Goal: Communication & Community: Participate in discussion

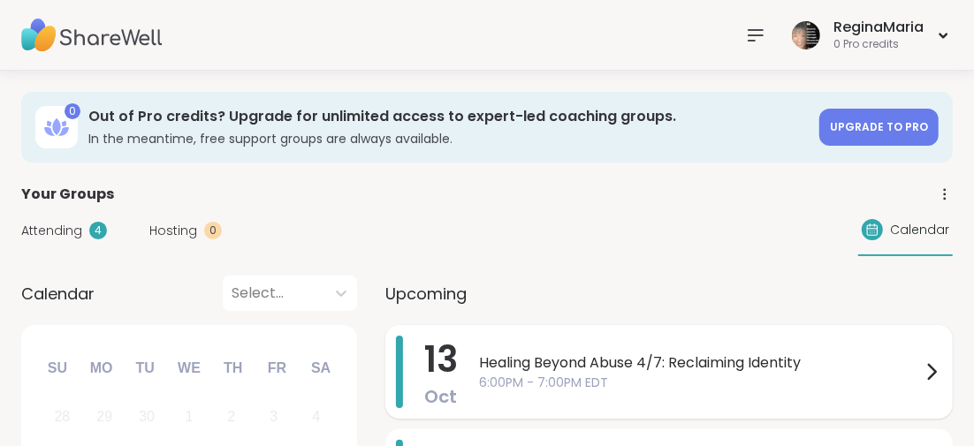
click at [590, 358] on span "Healing Beyond Abuse 4/7: Reclaiming Identity" at bounding box center [700, 363] width 442 height 21
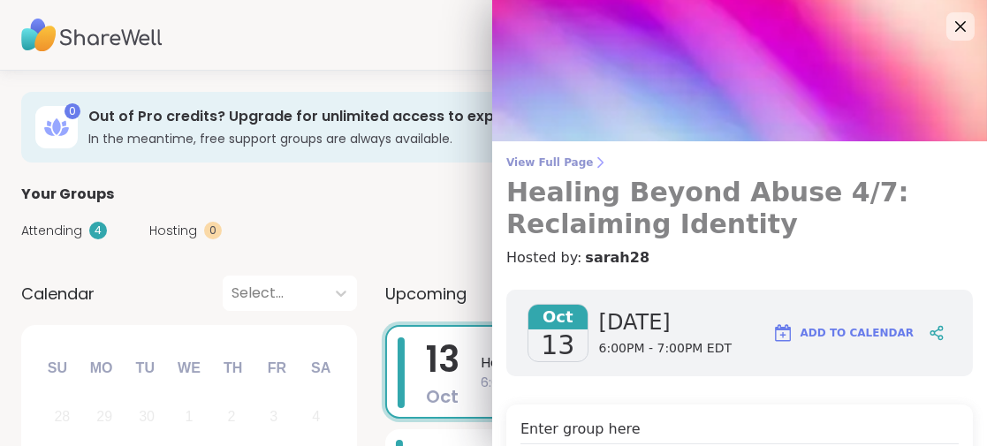
click at [677, 194] on h3 "Healing Beyond Abuse 4/7: Reclaiming Identity" at bounding box center [740, 209] width 467 height 64
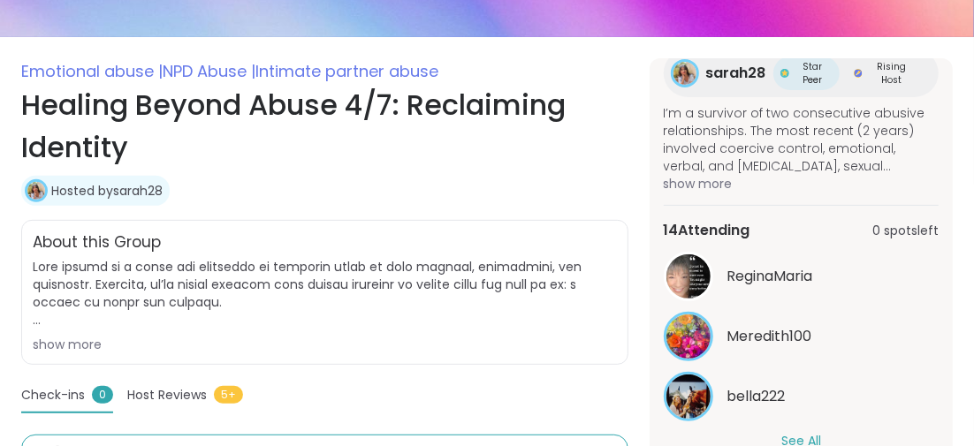
scroll to position [354, 0]
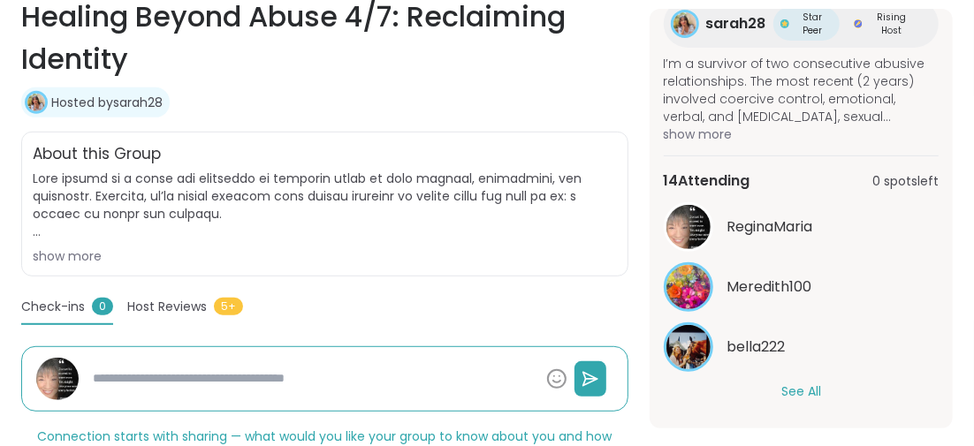
click at [797, 386] on button "See All" at bounding box center [802, 392] width 40 height 19
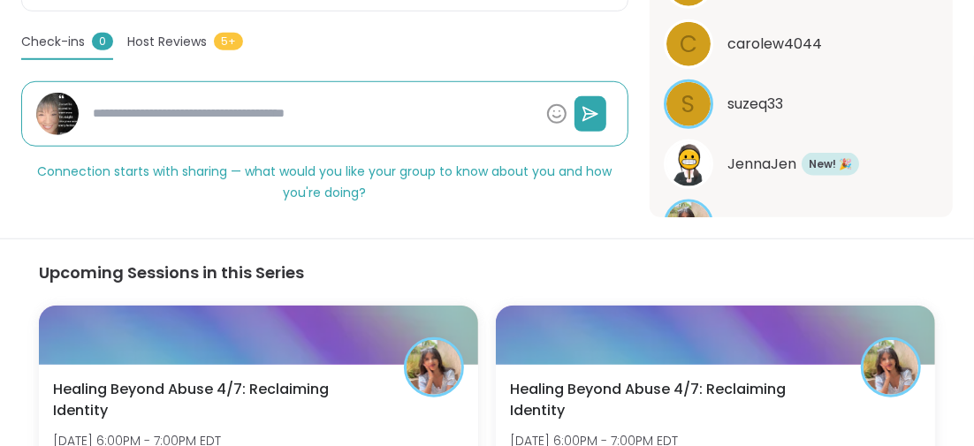
scroll to position [707, 0]
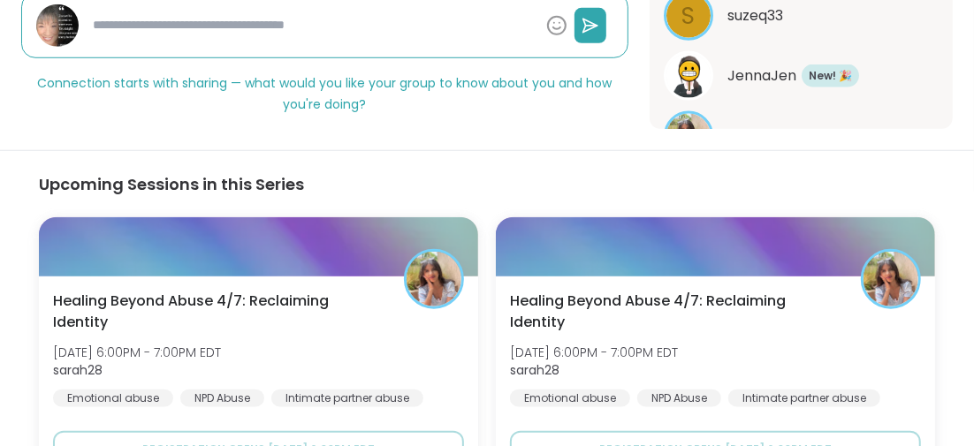
type textarea "*"
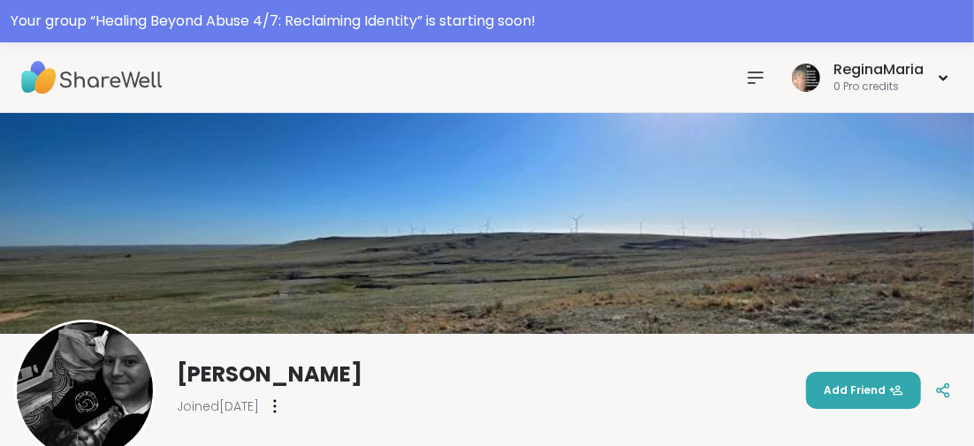
click at [753, 84] on icon at bounding box center [755, 77] width 21 height 21
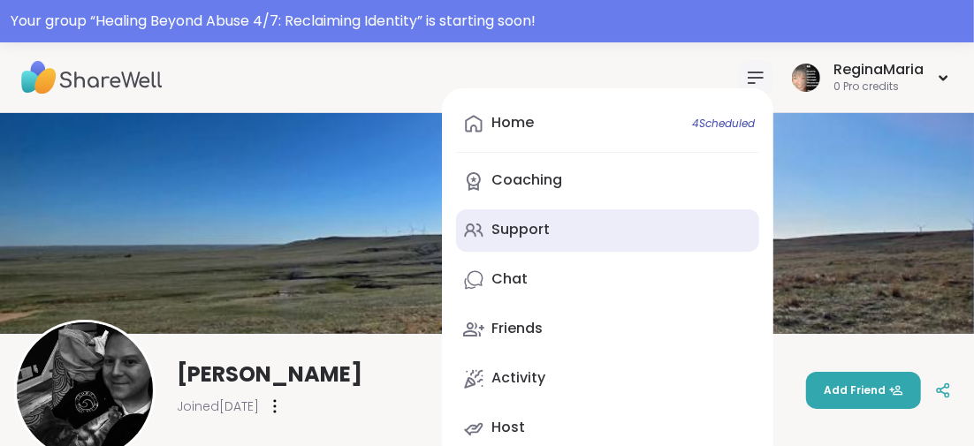
click at [501, 233] on div "Support" at bounding box center [521, 229] width 58 height 19
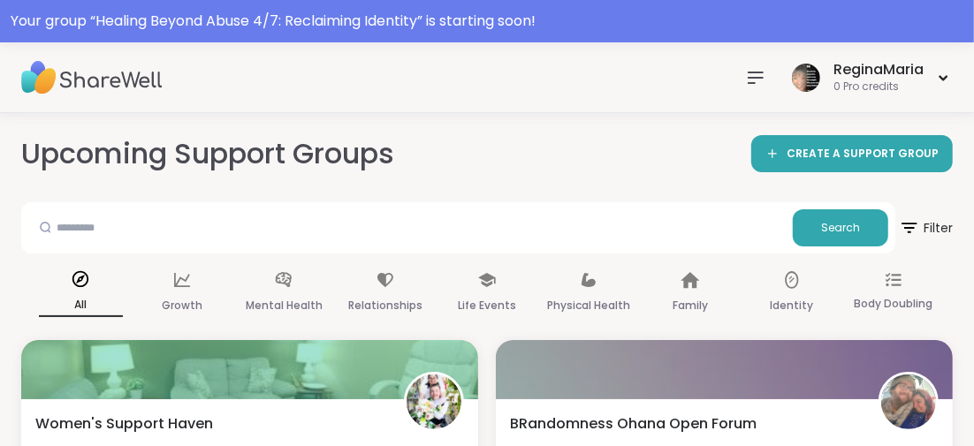
click at [754, 73] on icon at bounding box center [755, 77] width 21 height 21
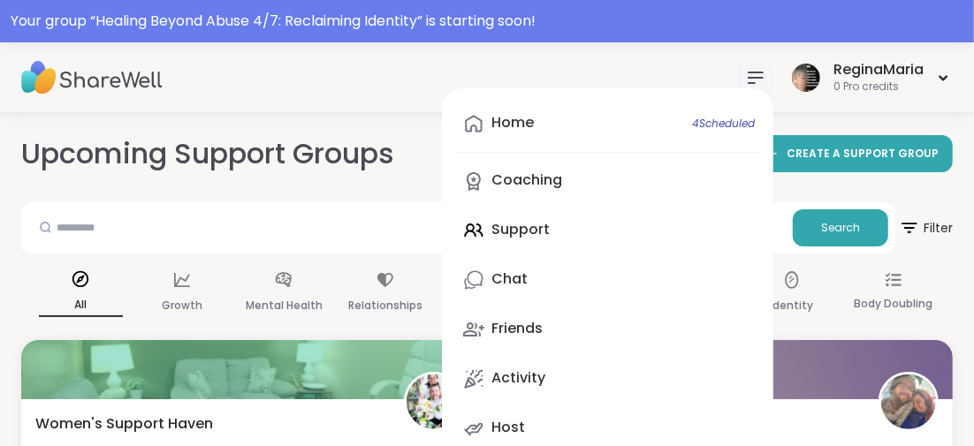
click at [499, 227] on div "Home 4 Scheduled Coaching Support Chat Friends Activity Host" at bounding box center [608, 276] width 332 height 376
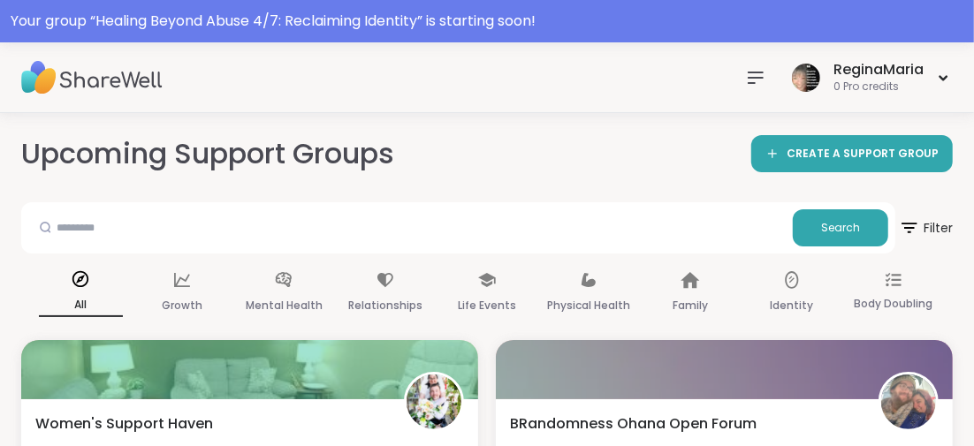
click at [753, 84] on icon at bounding box center [755, 77] width 21 height 21
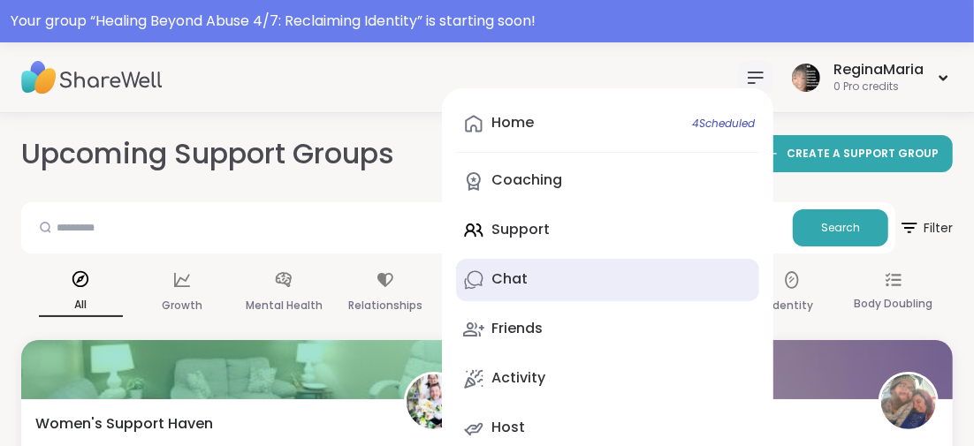
click at [516, 278] on div "Chat" at bounding box center [510, 279] width 36 height 19
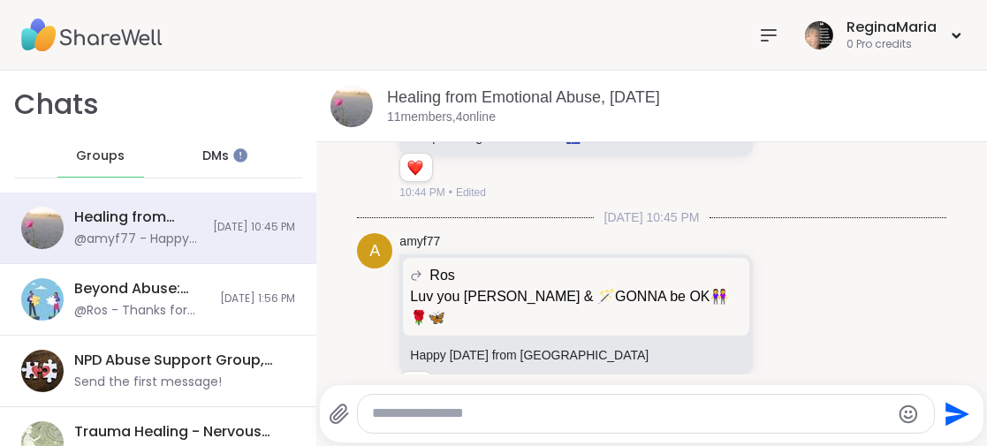
click at [762, 37] on icon at bounding box center [769, 35] width 21 height 21
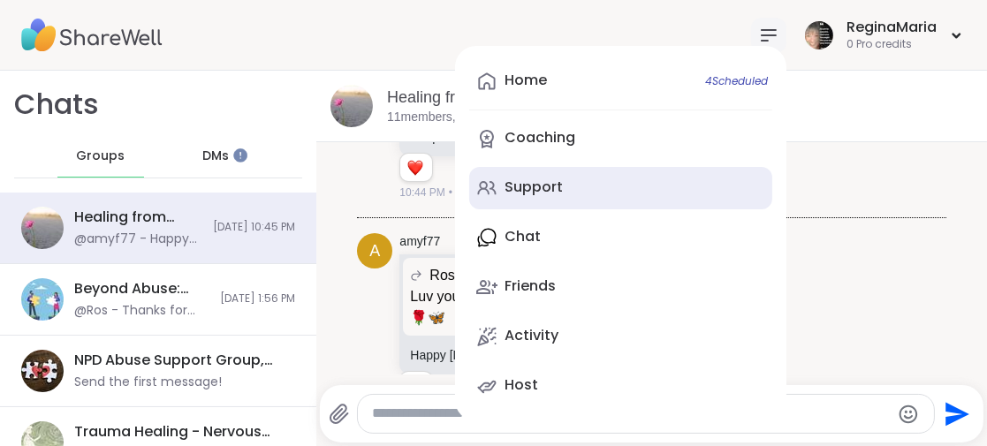
click at [518, 184] on div "Support" at bounding box center [534, 187] width 58 height 19
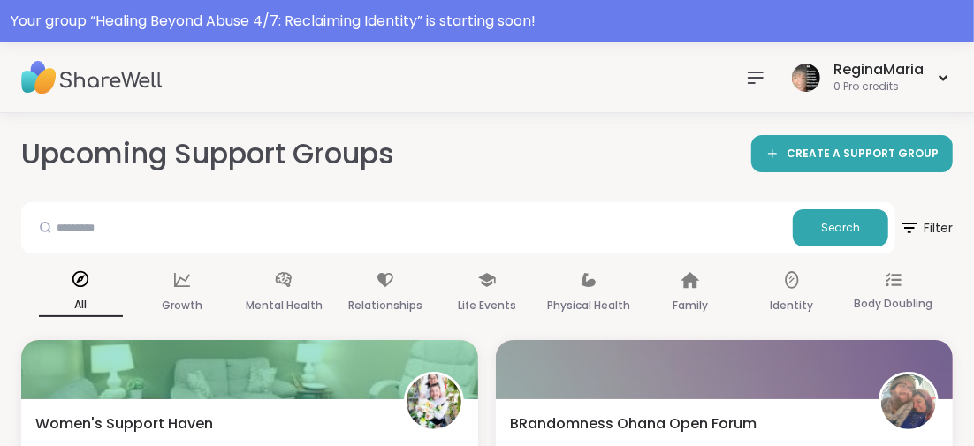
click at [752, 85] on icon at bounding box center [755, 77] width 21 height 21
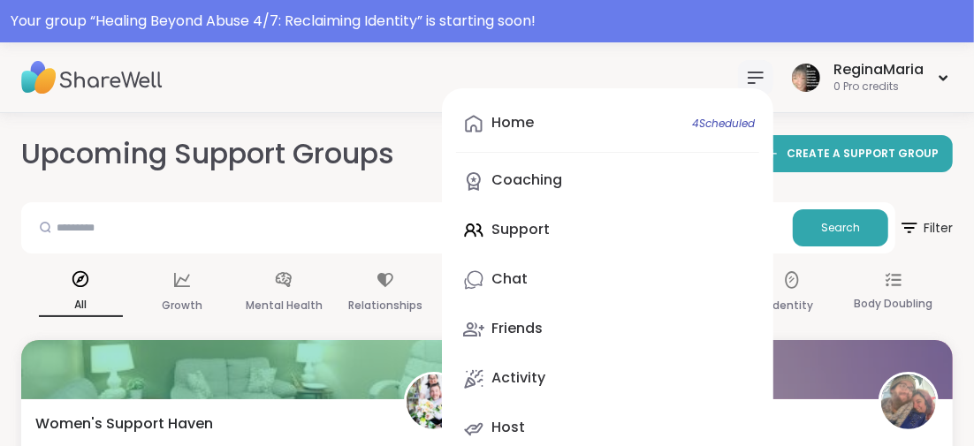
drag, startPoint x: 518, startPoint y: 228, endPoint x: 517, endPoint y: 239, distance: 10.6
click at [518, 228] on div "Home 4 Scheduled Coaching Support Chat Friends Activity Host" at bounding box center [608, 276] width 332 height 376
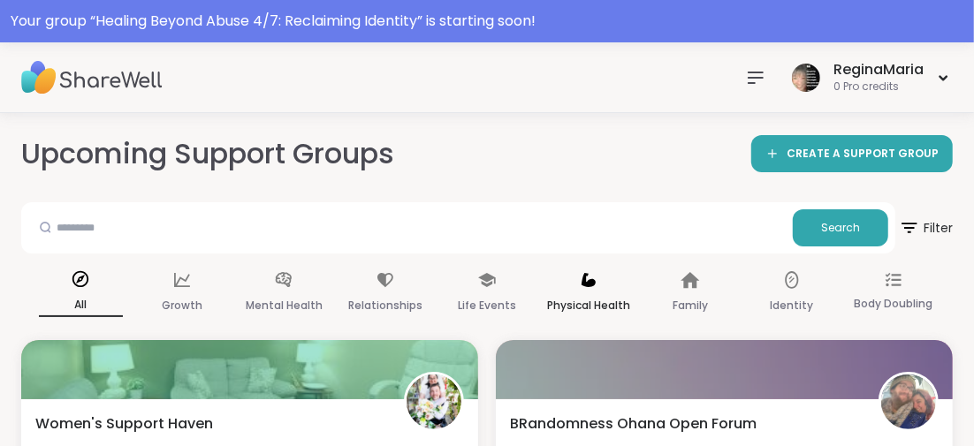
scroll to position [88, 0]
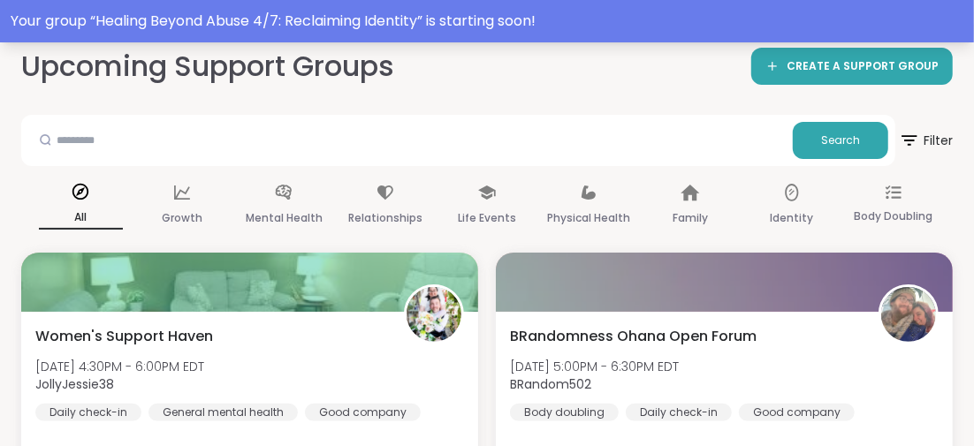
click at [499, 24] on div "Your group “ Healing Beyond Abuse 4/7: Reclaiming Identity ” is starting soon!" at bounding box center [487, 21] width 953 height 21
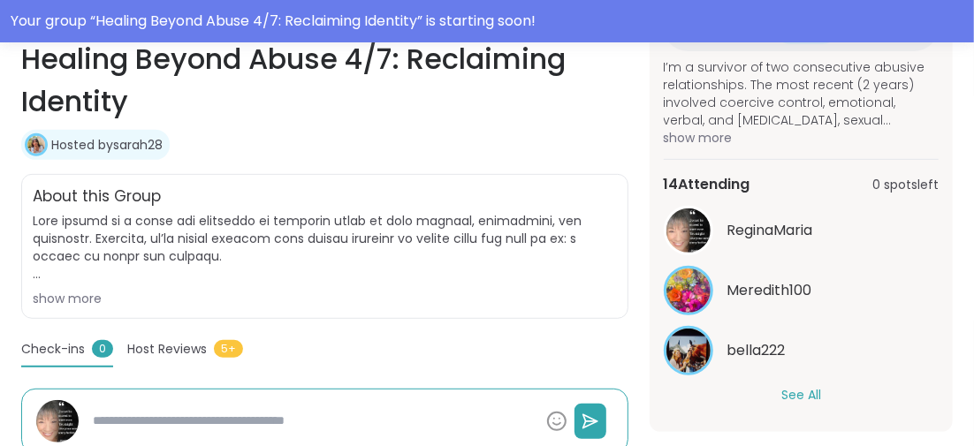
scroll to position [442, 0]
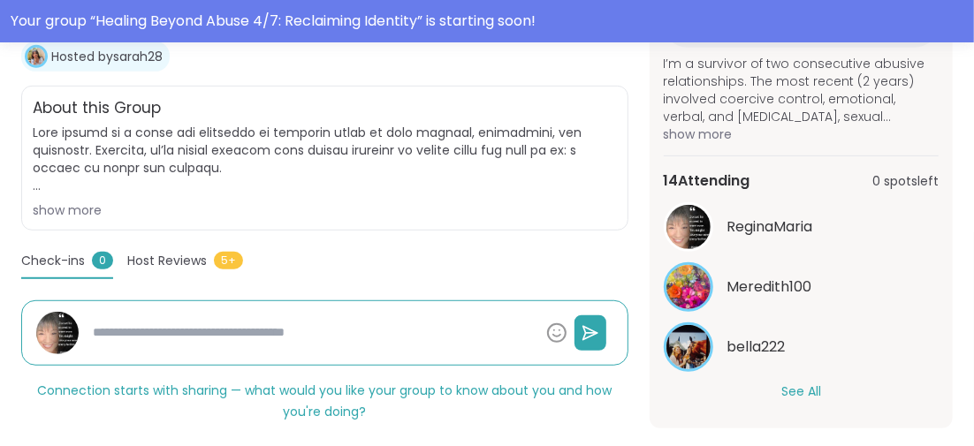
click at [791, 388] on button "See All" at bounding box center [802, 392] width 40 height 19
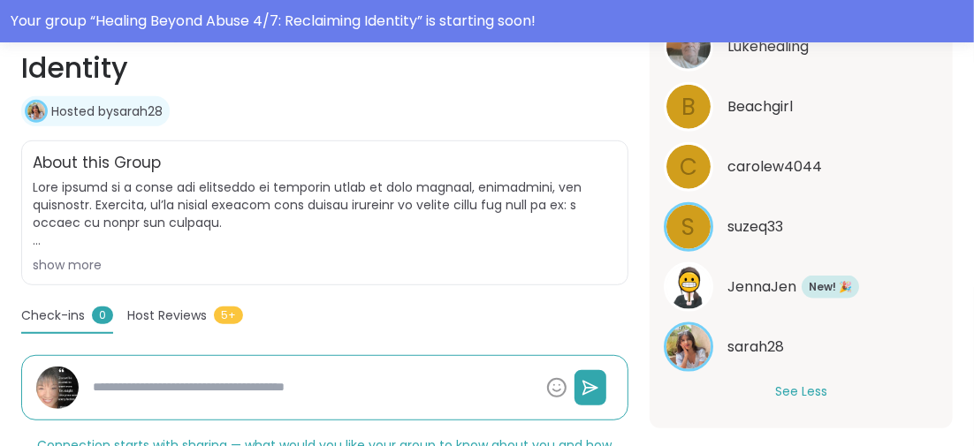
scroll to position [383, 0]
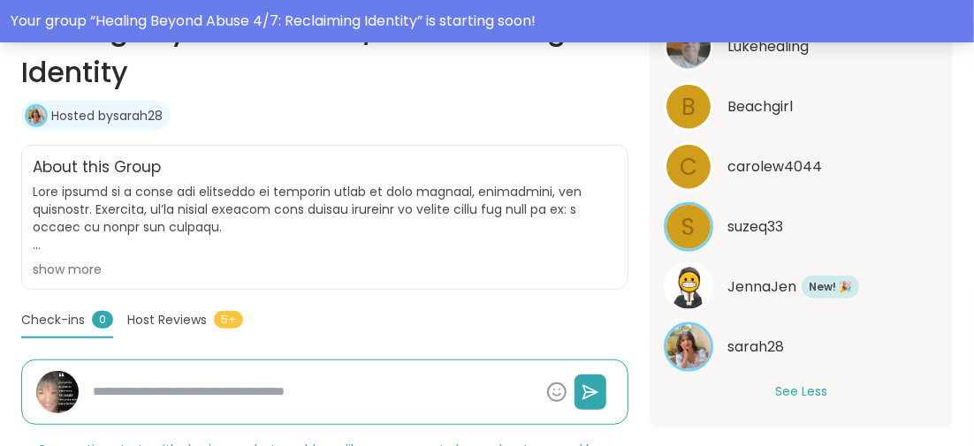
click at [480, 28] on div "Your group “ Healing Beyond Abuse 4/7: Reclaiming Identity ” is starting soon!" at bounding box center [487, 21] width 953 height 21
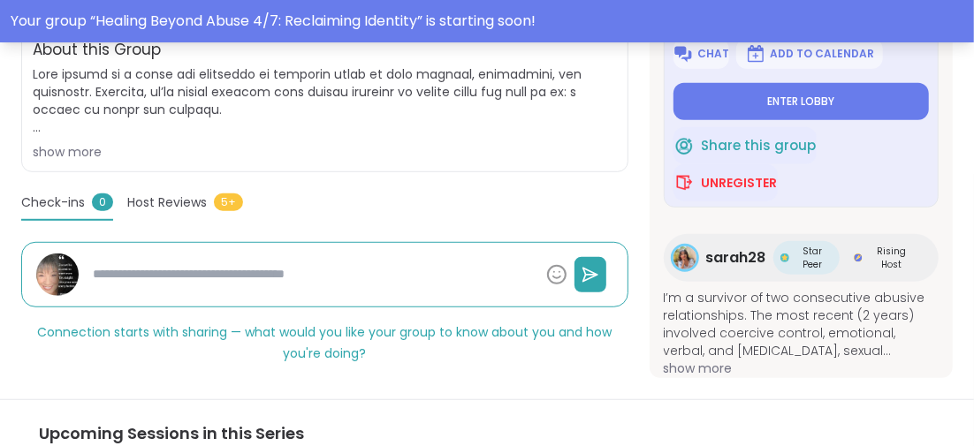
scroll to position [63, 0]
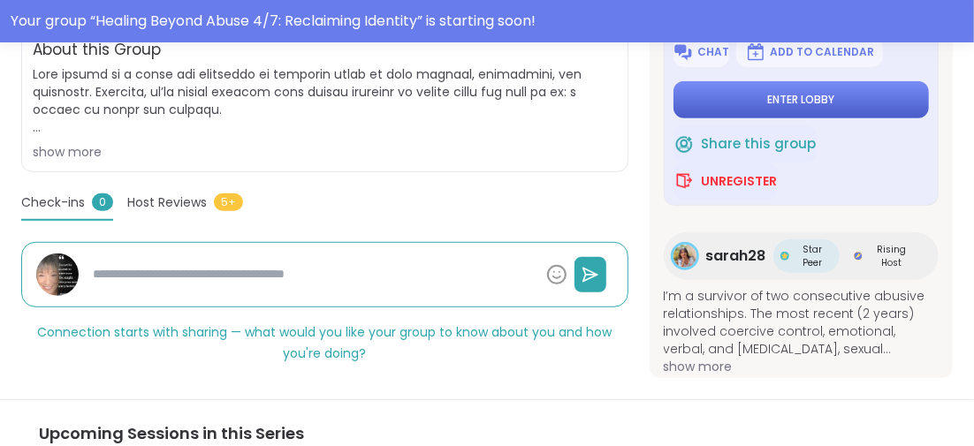
click at [751, 98] on button "Enter lobby" at bounding box center [801, 99] width 255 height 37
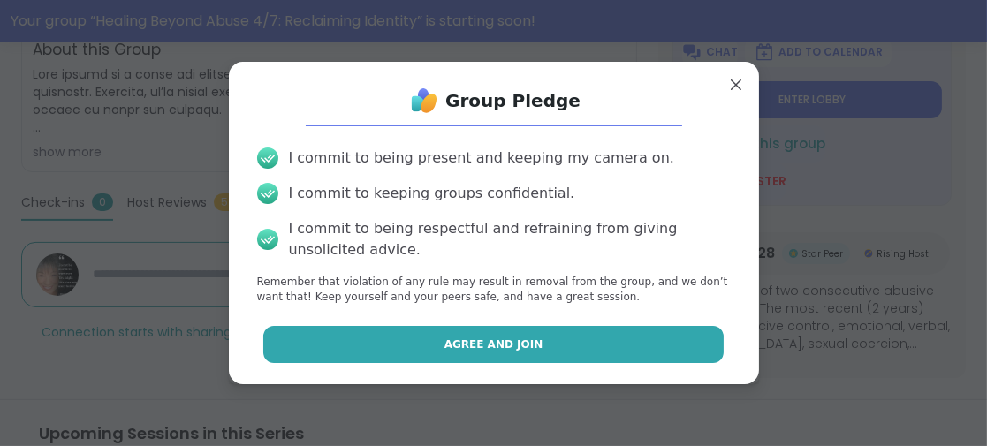
click at [382, 338] on button "Agree and Join" at bounding box center [493, 344] width 461 height 37
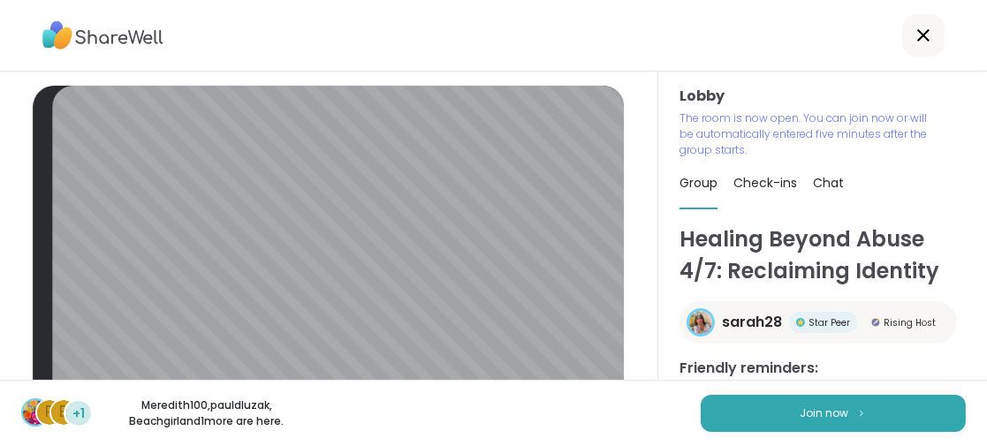
drag, startPoint x: 782, startPoint y: 405, endPoint x: 655, endPoint y: 437, distance: 131.2
click at [782, 403] on button "Join now" at bounding box center [833, 413] width 265 height 37
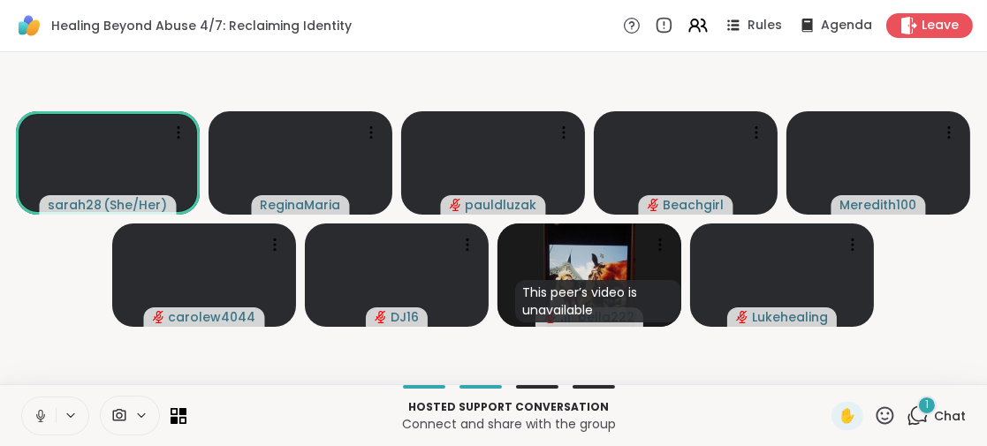
click at [918, 409] on div "1" at bounding box center [927, 405] width 19 height 19
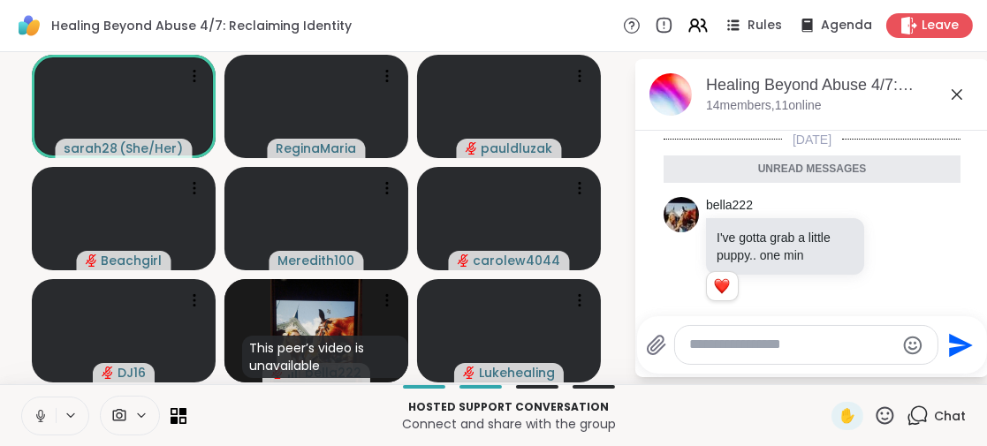
click at [957, 88] on icon at bounding box center [957, 94] width 21 height 21
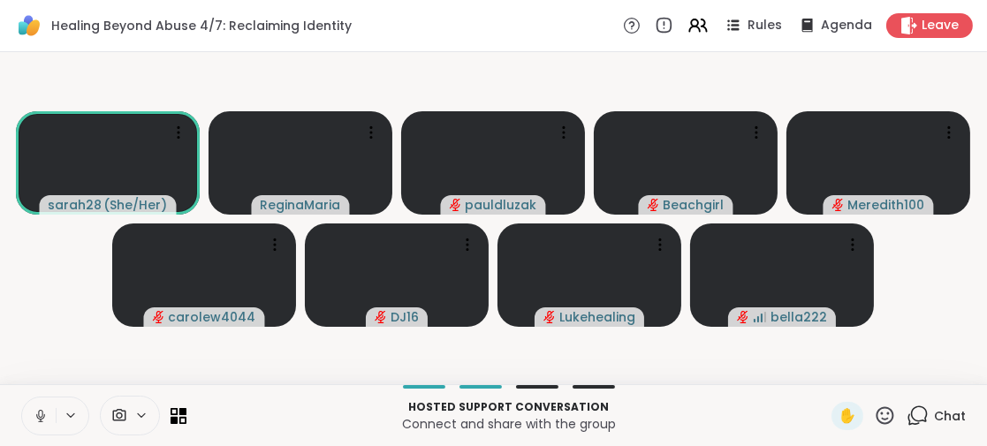
click at [39, 408] on button at bounding box center [39, 416] width 34 height 37
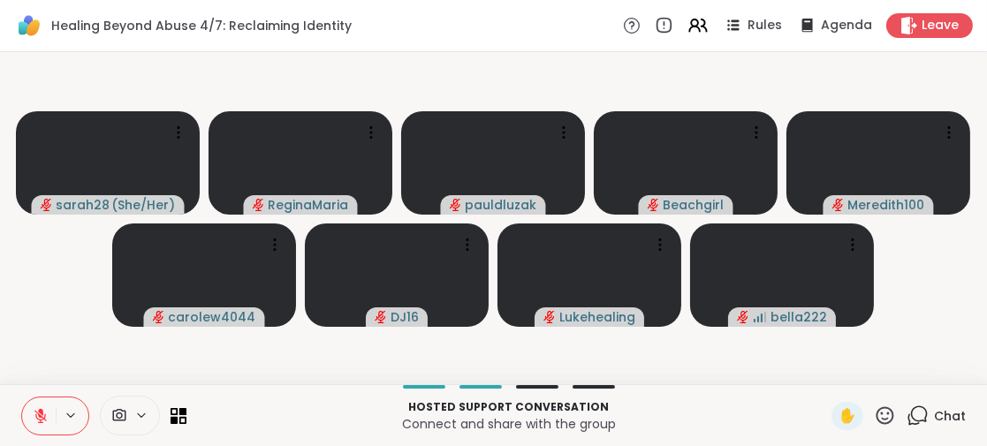
click at [33, 416] on icon at bounding box center [41, 416] width 16 height 16
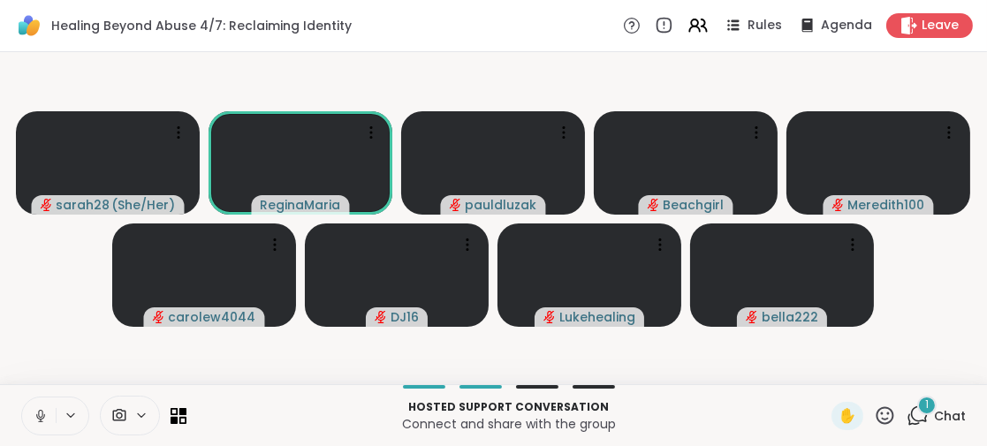
click at [44, 416] on icon at bounding box center [40, 416] width 9 height 5
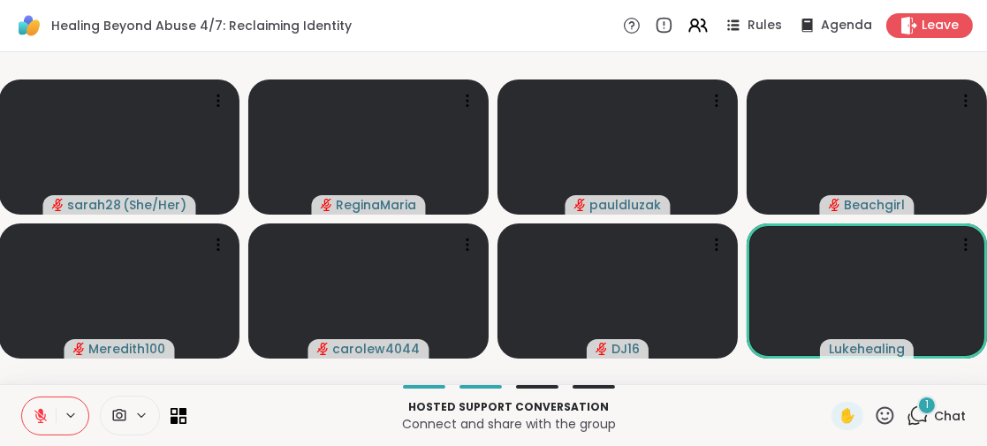
click at [918, 406] on div "1" at bounding box center [927, 405] width 19 height 19
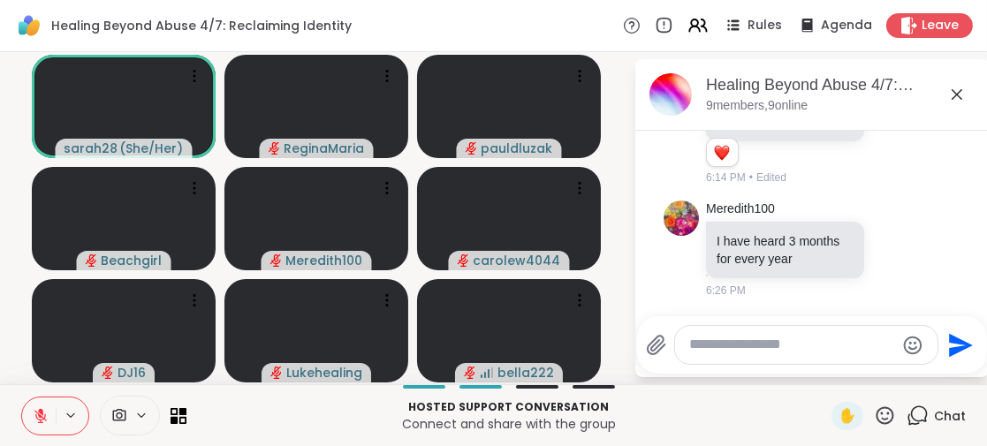
scroll to position [1371, 0]
click at [42, 416] on icon at bounding box center [41, 416] width 16 height 16
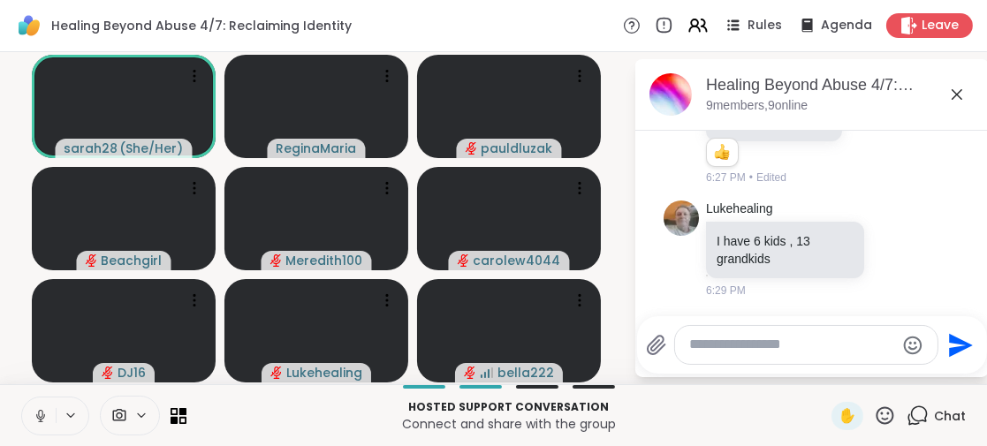
scroll to position [1602, 0]
click at [39, 412] on icon at bounding box center [40, 414] width 4 height 8
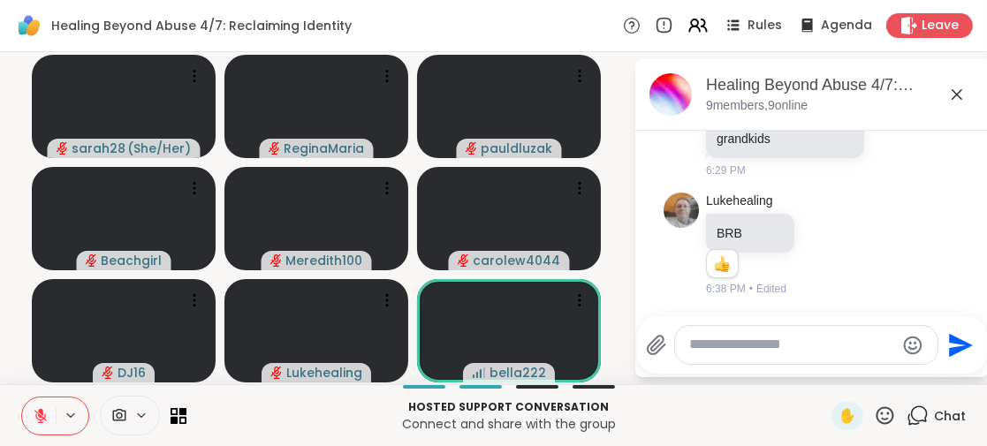
scroll to position [1747, 0]
click at [671, 412] on p "Hosted support conversation" at bounding box center [509, 408] width 624 height 16
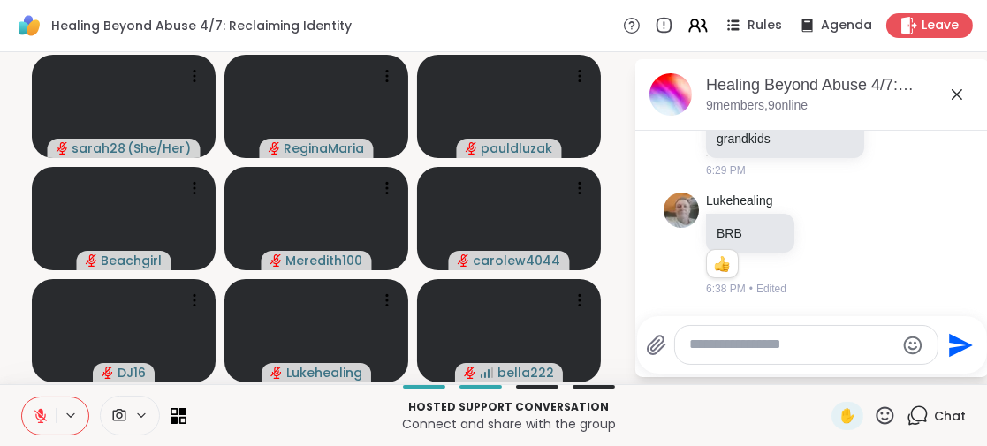
click at [39, 412] on icon at bounding box center [40, 411] width 5 height 7
click at [839, 418] on span "✋" at bounding box center [848, 416] width 18 height 21
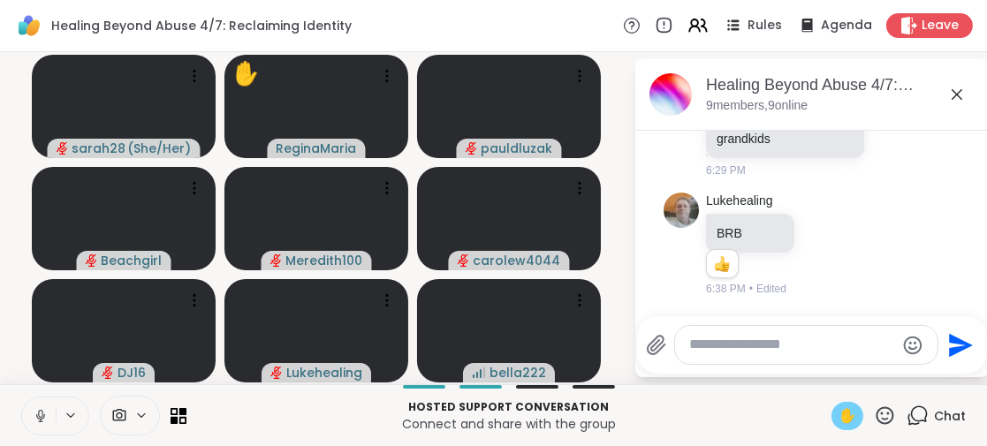
click at [42, 415] on icon at bounding box center [40, 414] width 4 height 8
click at [42, 415] on icon at bounding box center [40, 411] width 5 height 7
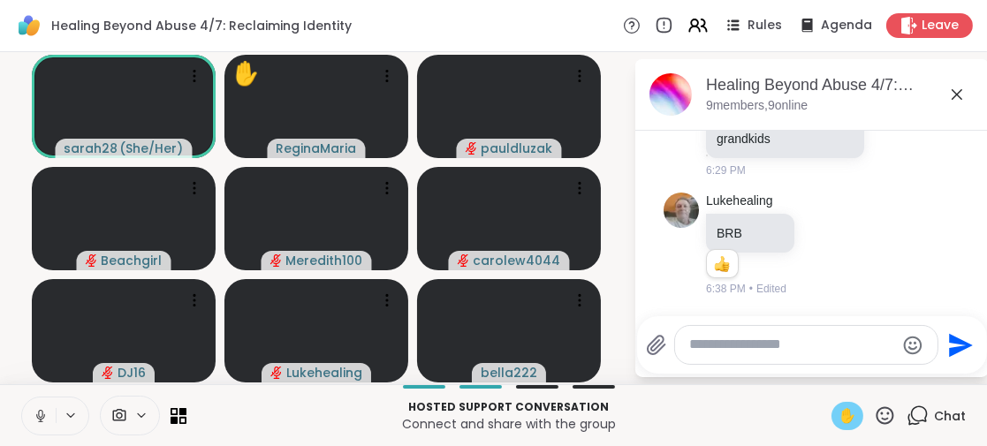
click at [839, 412] on span "✋" at bounding box center [848, 416] width 18 height 21
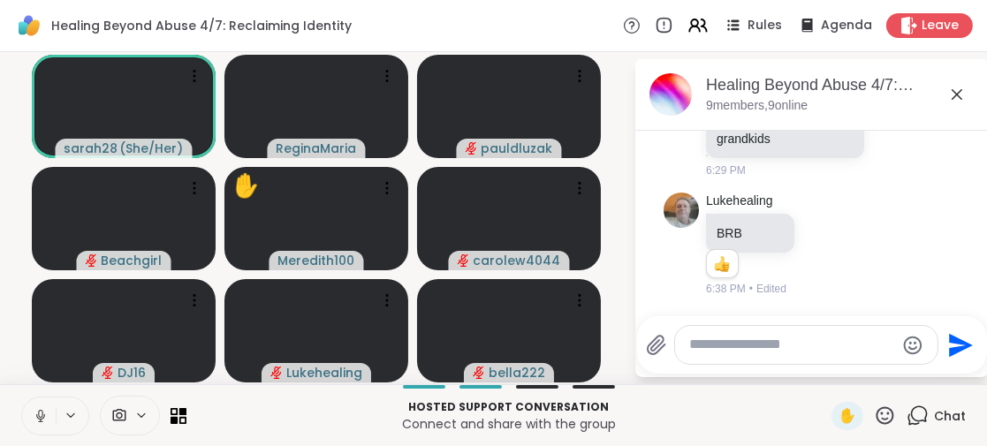
click at [39, 412] on icon at bounding box center [41, 416] width 16 height 16
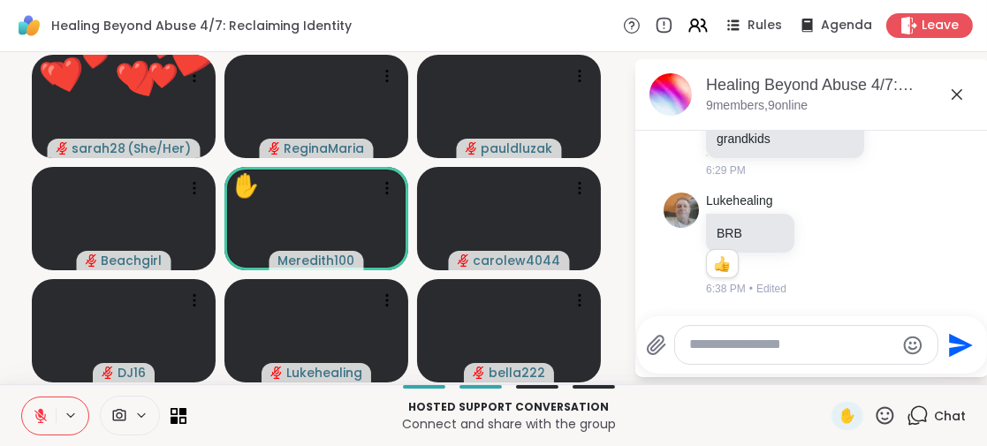
click at [879, 418] on icon at bounding box center [885, 416] width 22 height 22
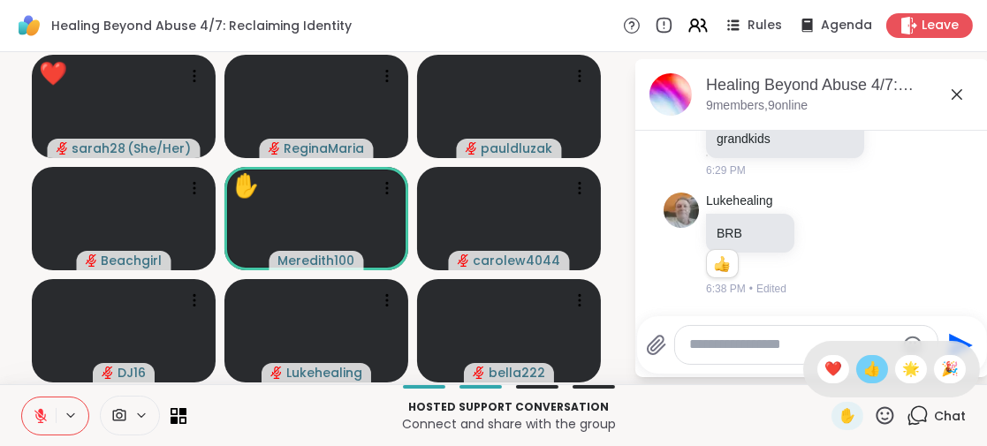
click at [857, 369] on div "👍" at bounding box center [873, 369] width 32 height 28
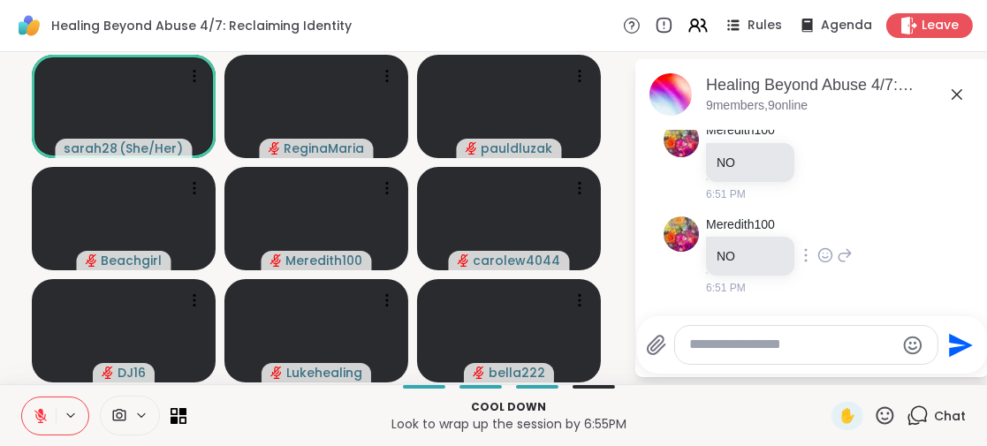
scroll to position [2028, 0]
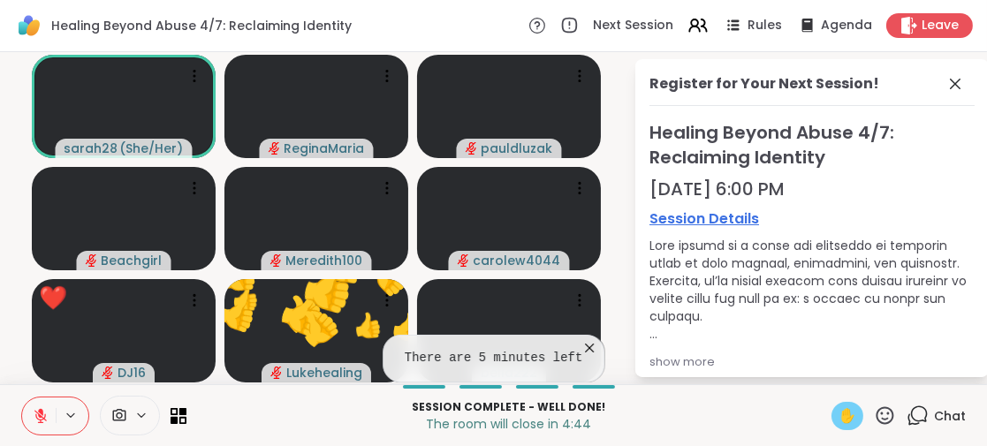
click at [839, 413] on span "✋" at bounding box center [848, 416] width 18 height 21
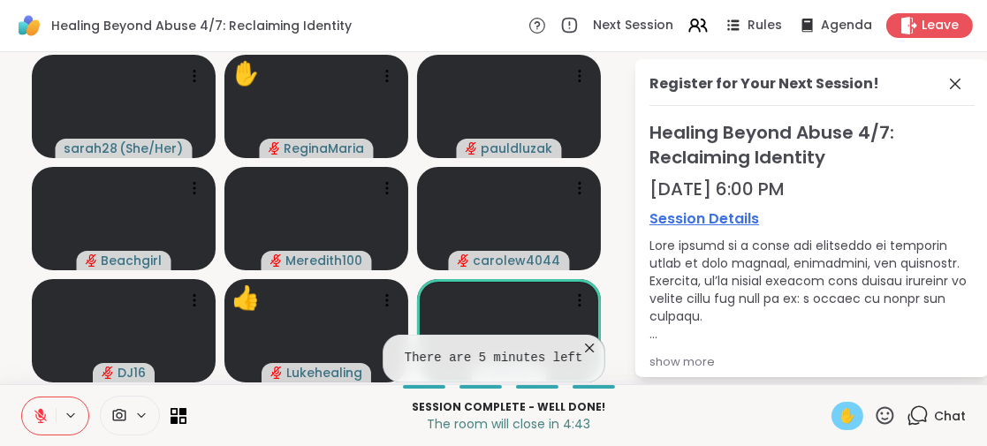
click at [839, 415] on span "✋" at bounding box center [848, 416] width 18 height 21
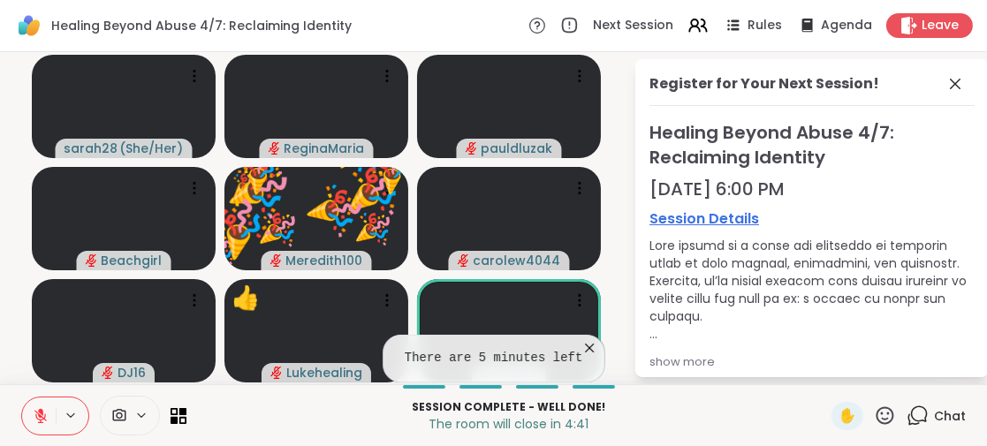
click at [877, 408] on icon at bounding box center [886, 416] width 18 height 18
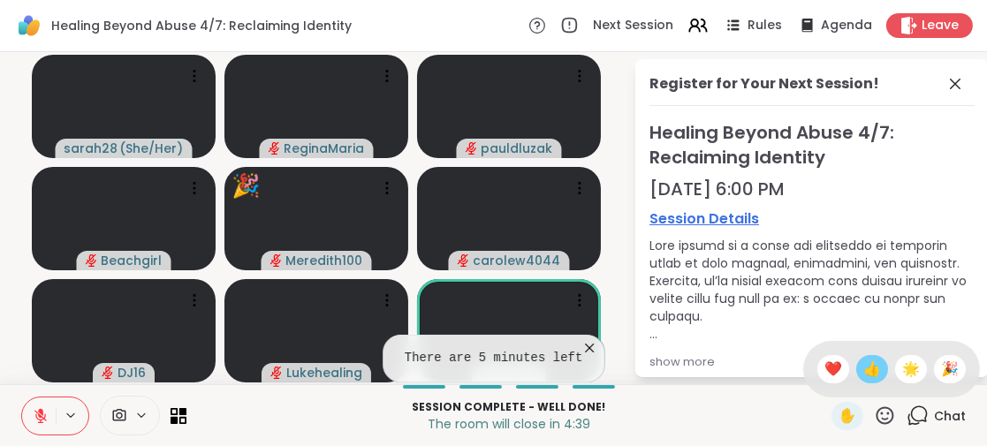
click at [864, 370] on span "👍" at bounding box center [873, 369] width 18 height 21
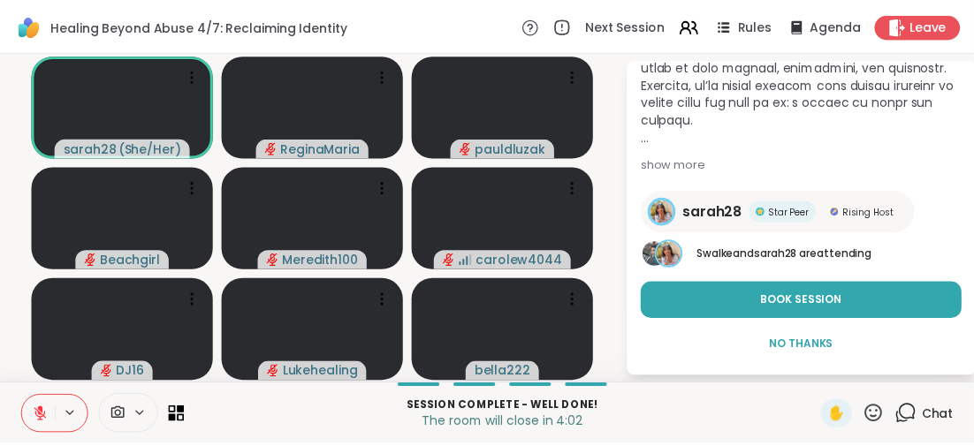
scroll to position [109, 0]
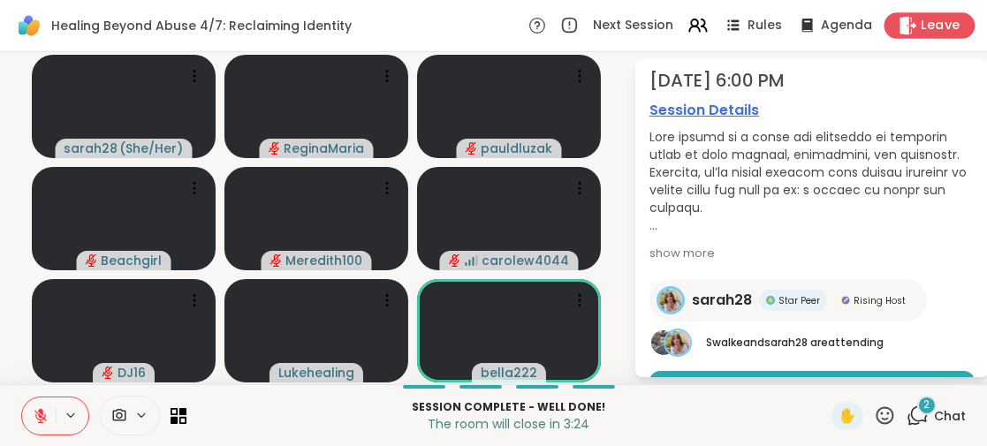
click at [934, 25] on span "Leave" at bounding box center [941, 26] width 39 height 19
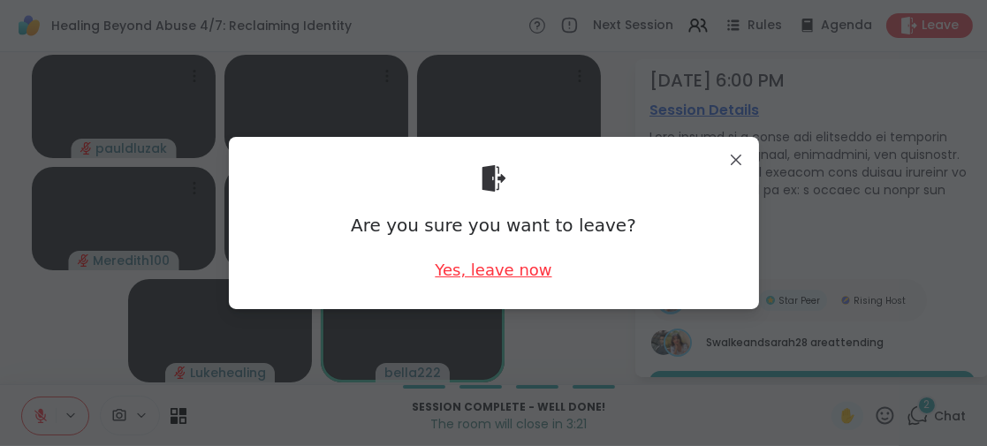
click at [515, 271] on div "Yes, leave now" at bounding box center [493, 270] width 117 height 22
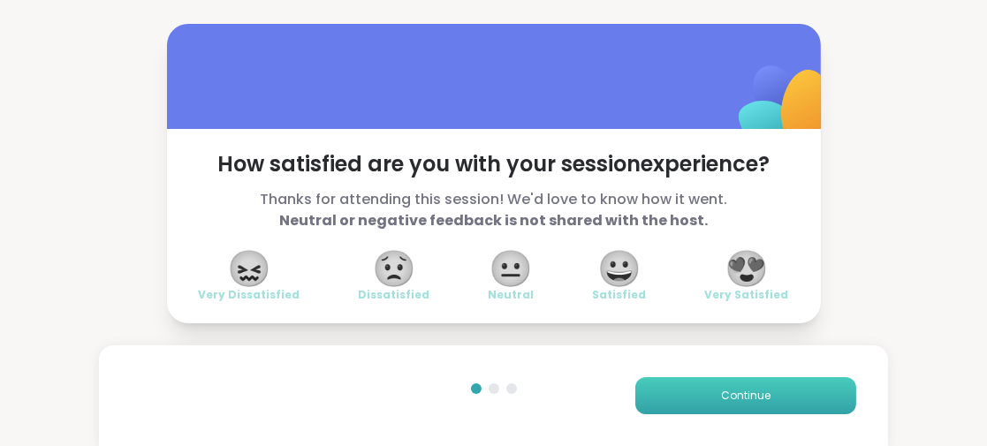
click at [691, 391] on button "Continue" at bounding box center [746, 395] width 221 height 37
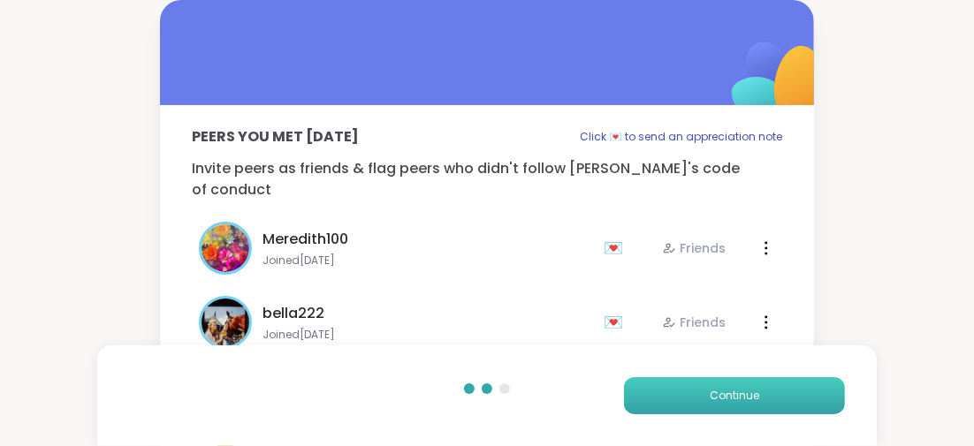
click at [691, 392] on button "Continue" at bounding box center [734, 395] width 221 height 37
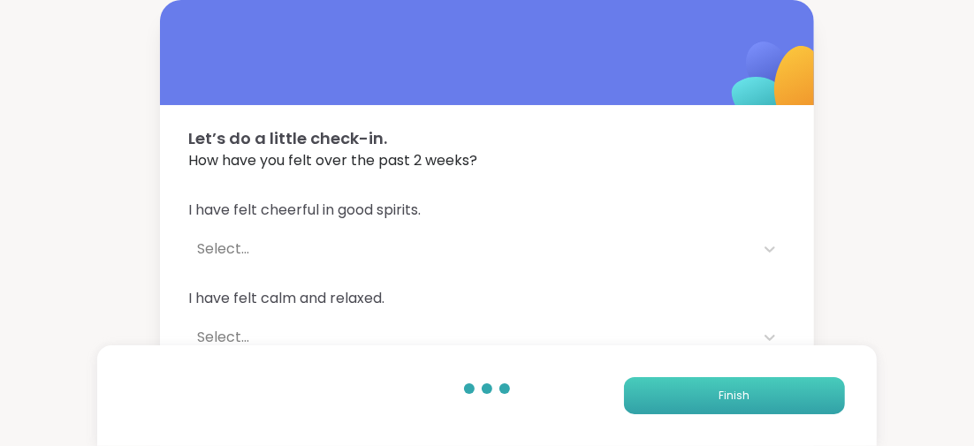
click at [691, 392] on button "Finish" at bounding box center [734, 395] width 221 height 37
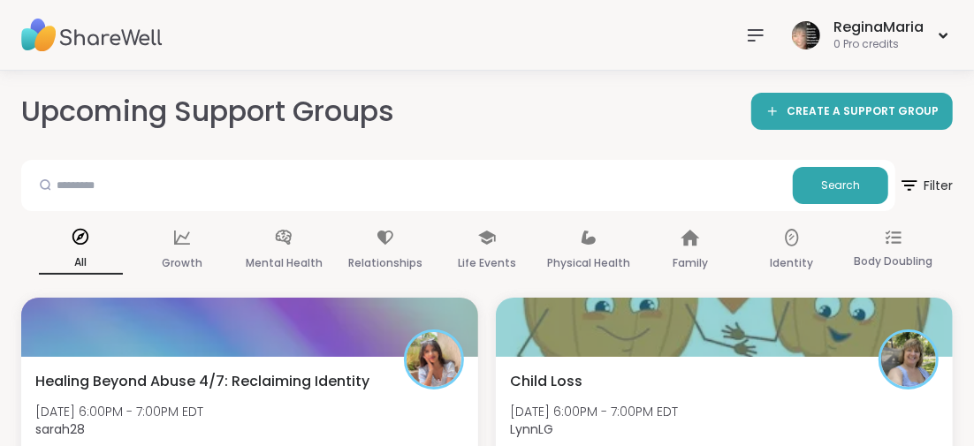
click at [753, 30] on icon at bounding box center [755, 35] width 21 height 21
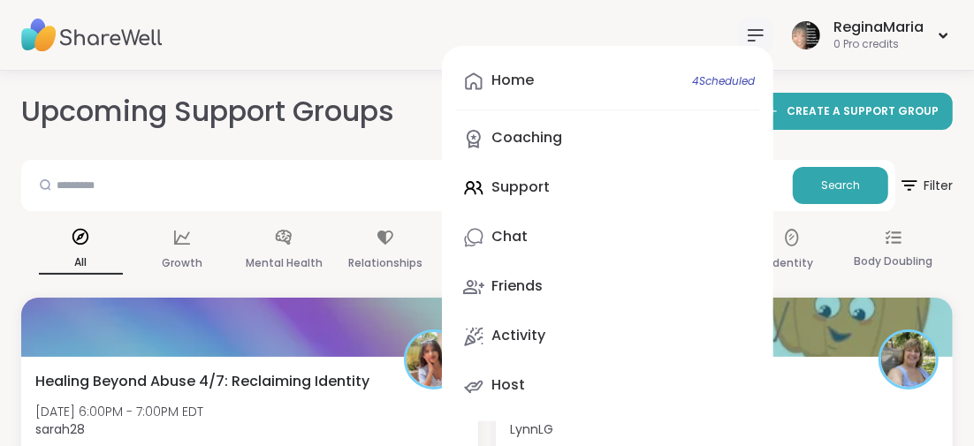
click at [754, 34] on icon at bounding box center [755, 35] width 21 height 21
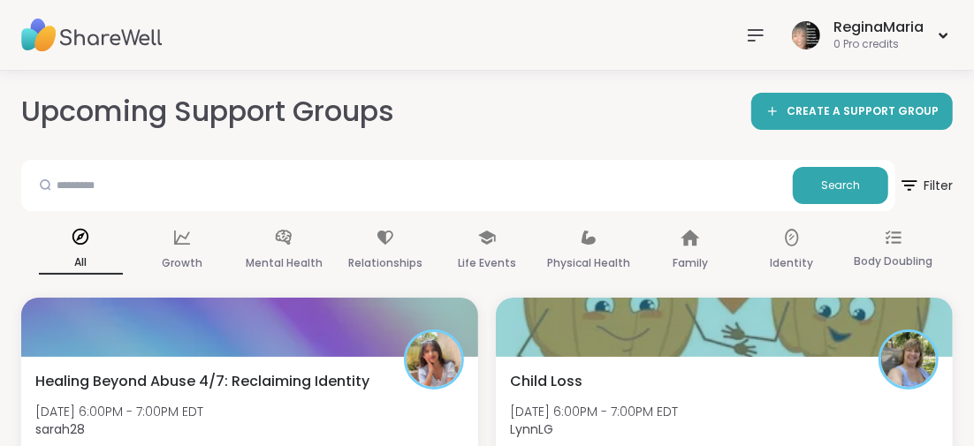
click at [749, 34] on icon at bounding box center [756, 35] width 14 height 11
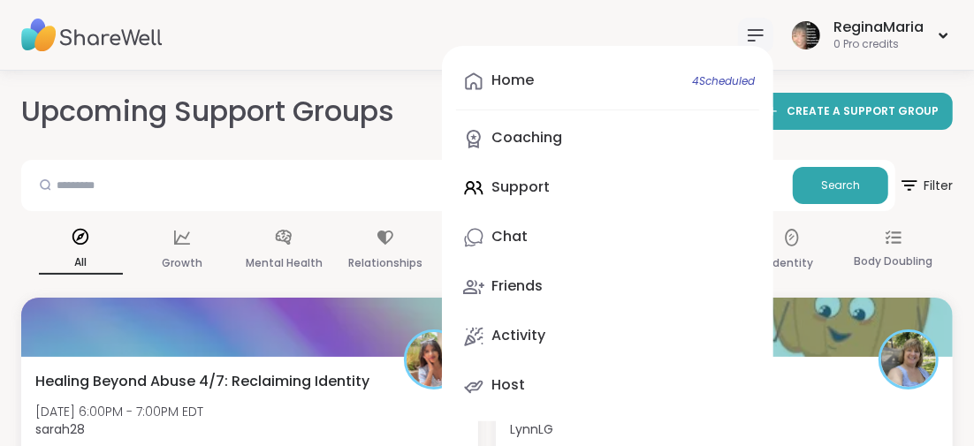
click at [529, 181] on div "Home 4 Scheduled Coaching Support Chat Friends Activity Host" at bounding box center [608, 234] width 332 height 376
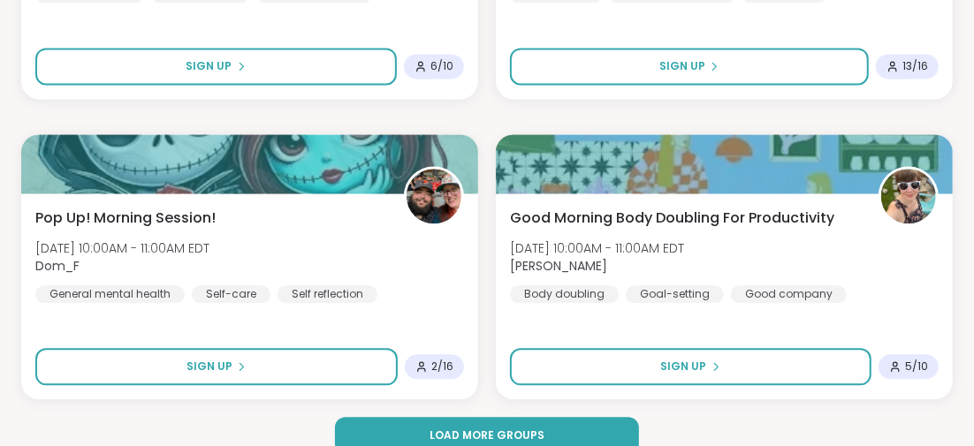
scroll to position [5298, 0]
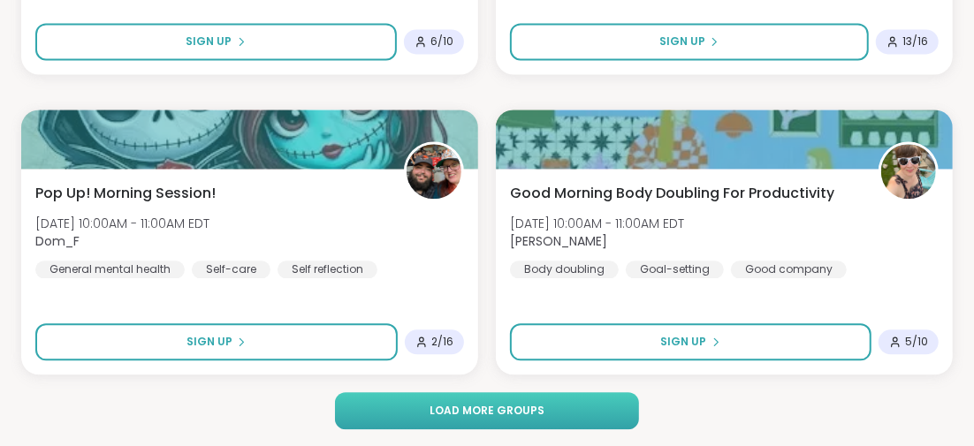
click at [456, 399] on button "Load more groups" at bounding box center [486, 411] width 303 height 37
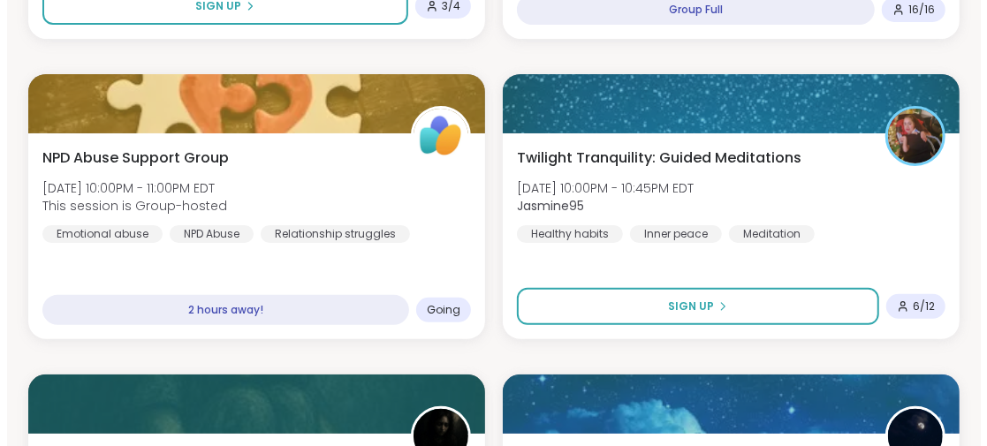
scroll to position [3442, 0]
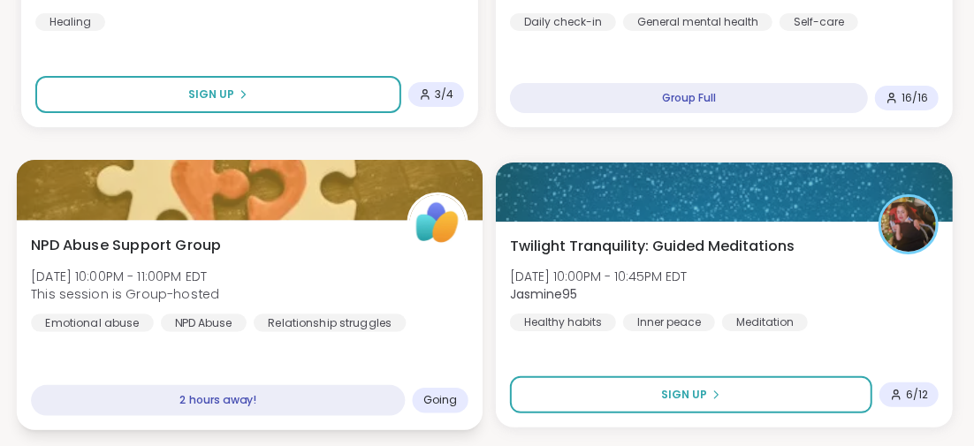
click at [178, 239] on span "NPD Abuse Support Group" at bounding box center [126, 244] width 190 height 21
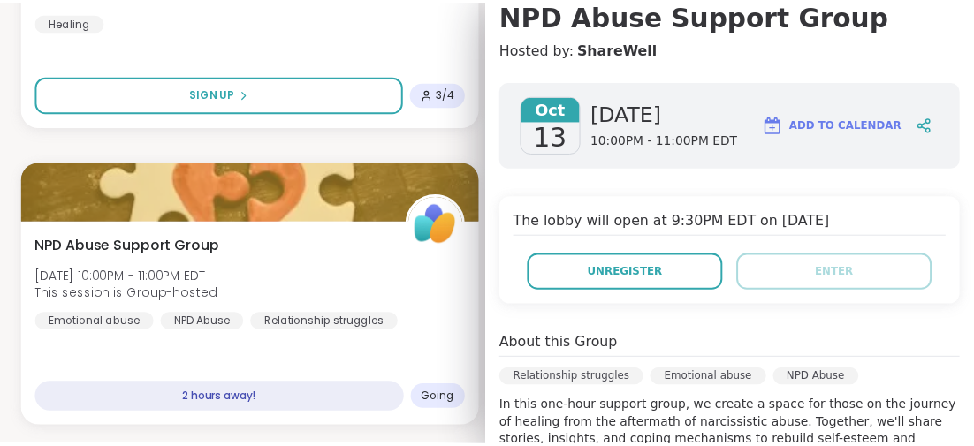
scroll to position [88, 0]
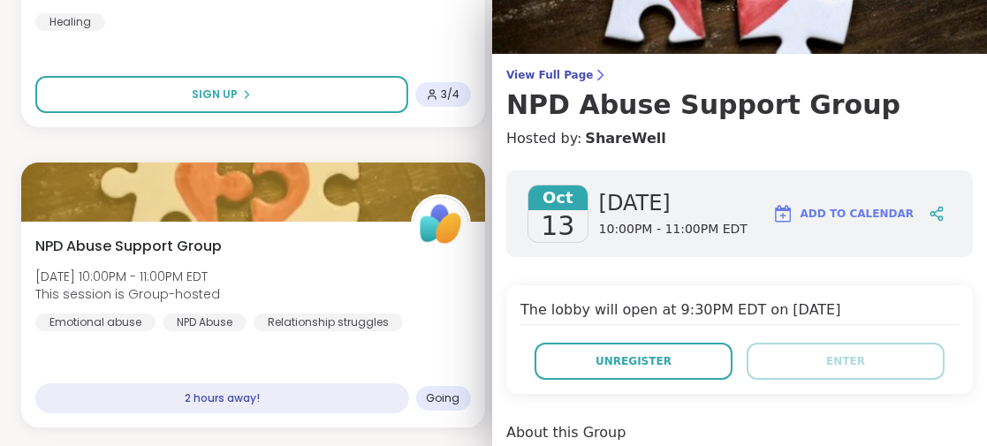
click at [727, 116] on h3 "NPD Abuse Support Group" at bounding box center [740, 105] width 467 height 32
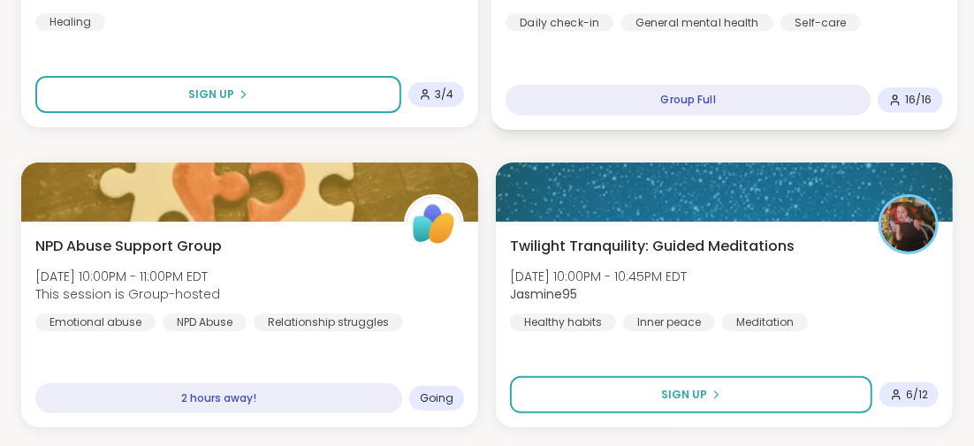
scroll to position [3618, 0]
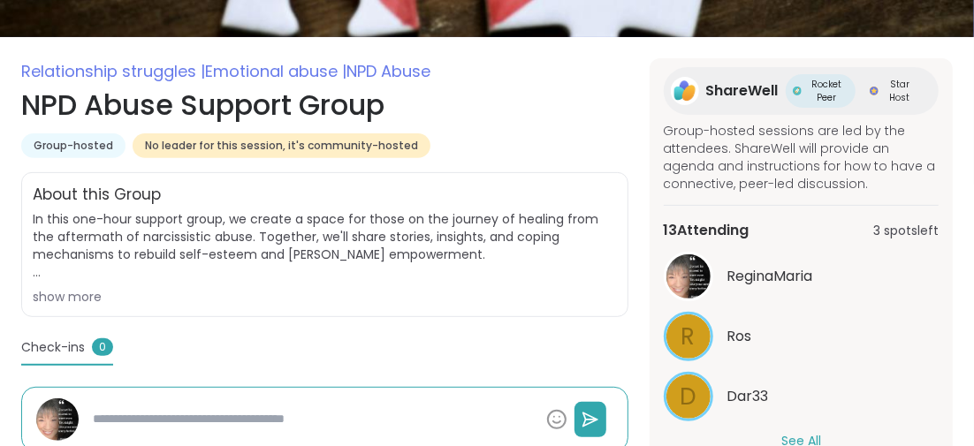
scroll to position [354, 0]
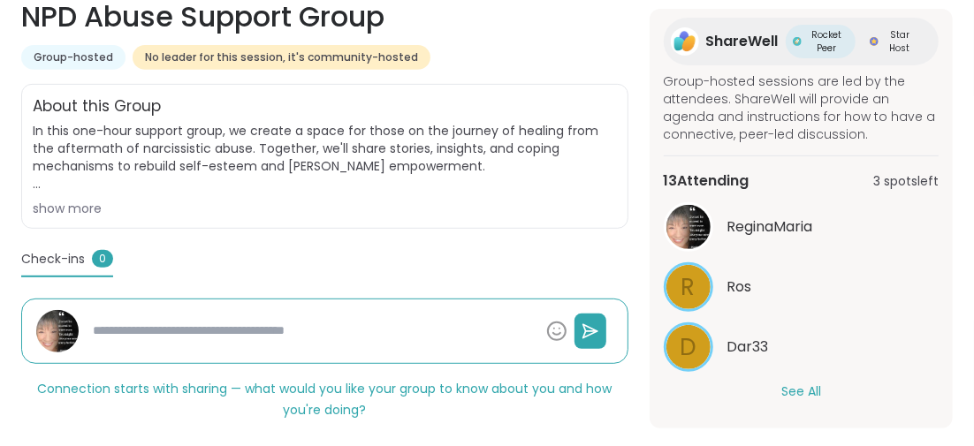
click at [806, 385] on button "See All" at bounding box center [802, 392] width 40 height 19
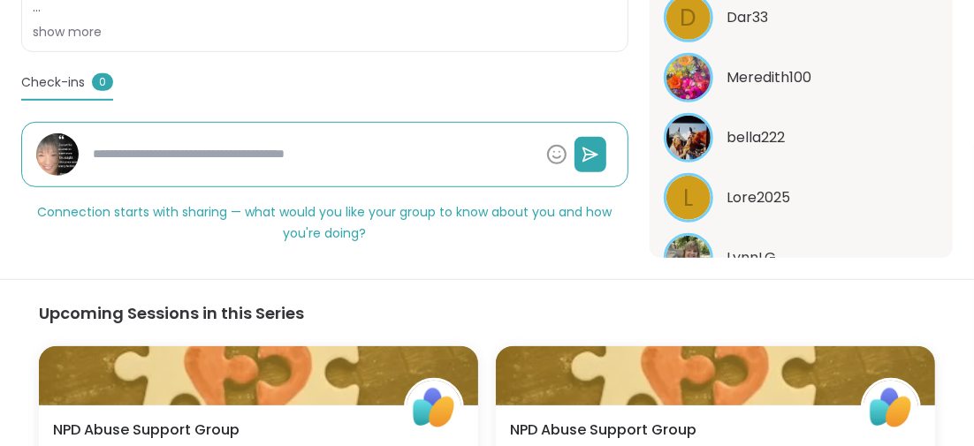
scroll to position [576, 0]
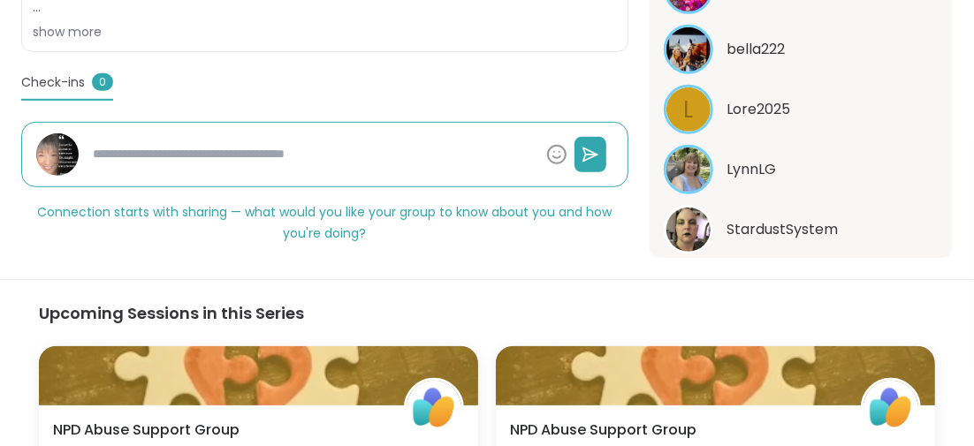
type textarea "*"
